Goal: Information Seeking & Learning: Find specific fact

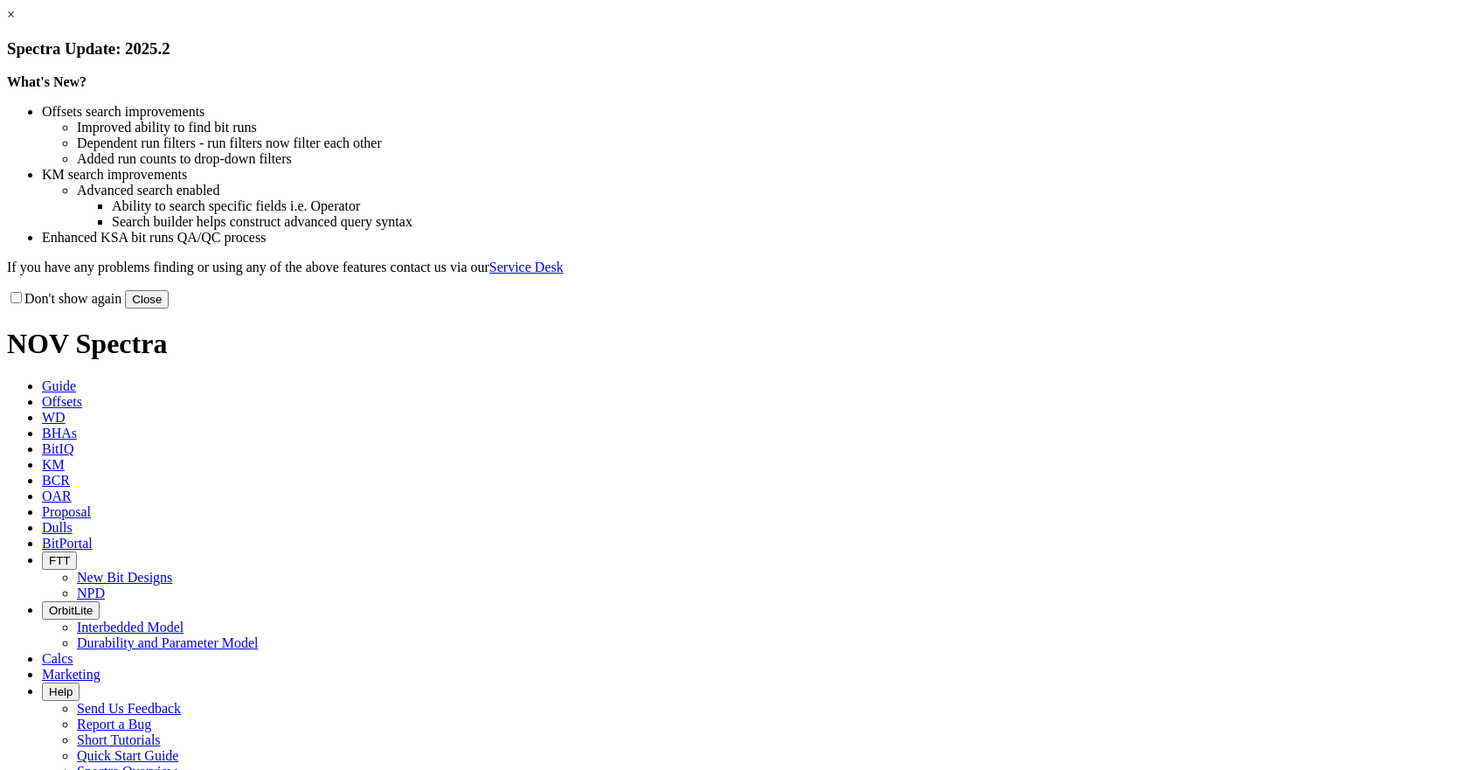
click at [169, 309] on button "Close" at bounding box center [147, 299] width 44 height 18
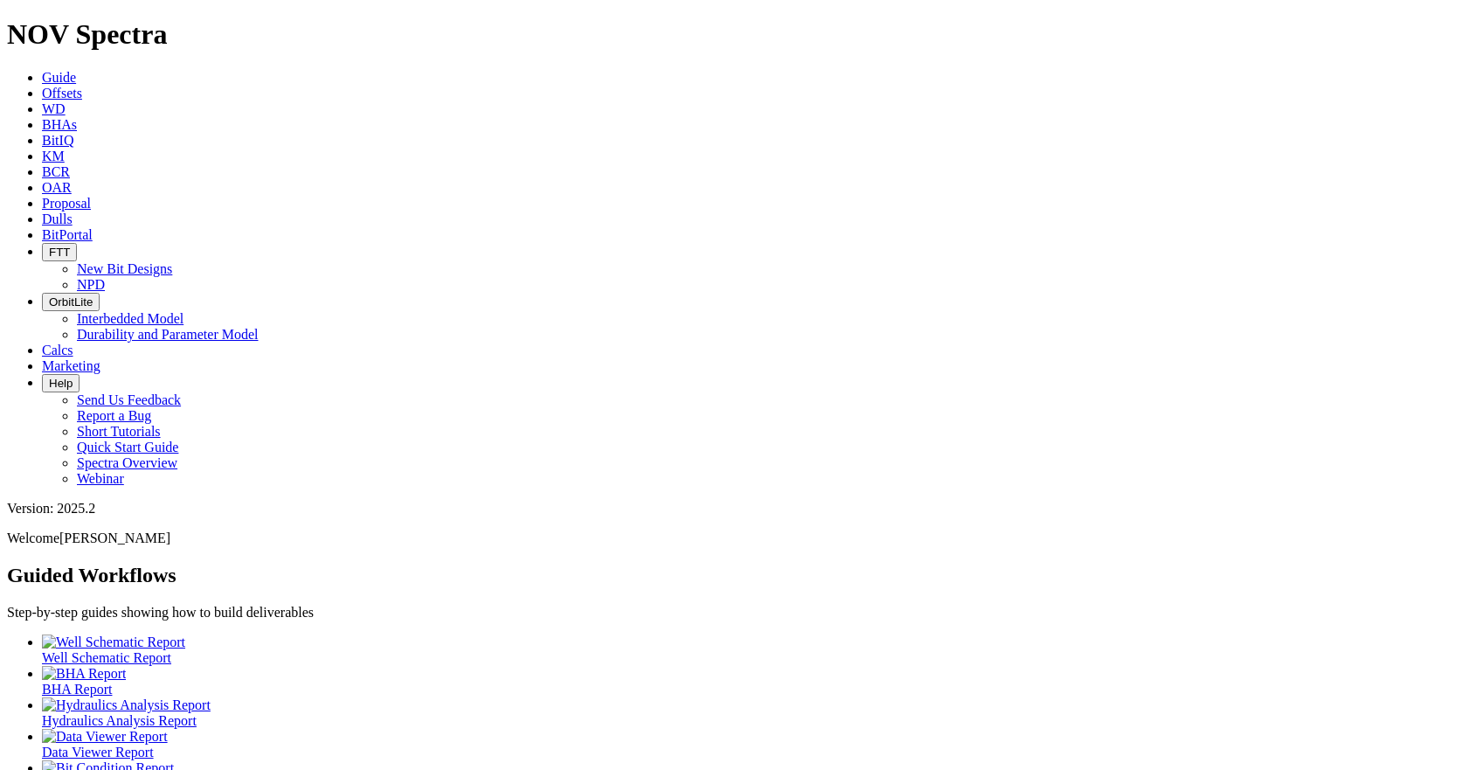
click at [82, 86] on link "Offsets" at bounding box center [62, 93] width 40 height 15
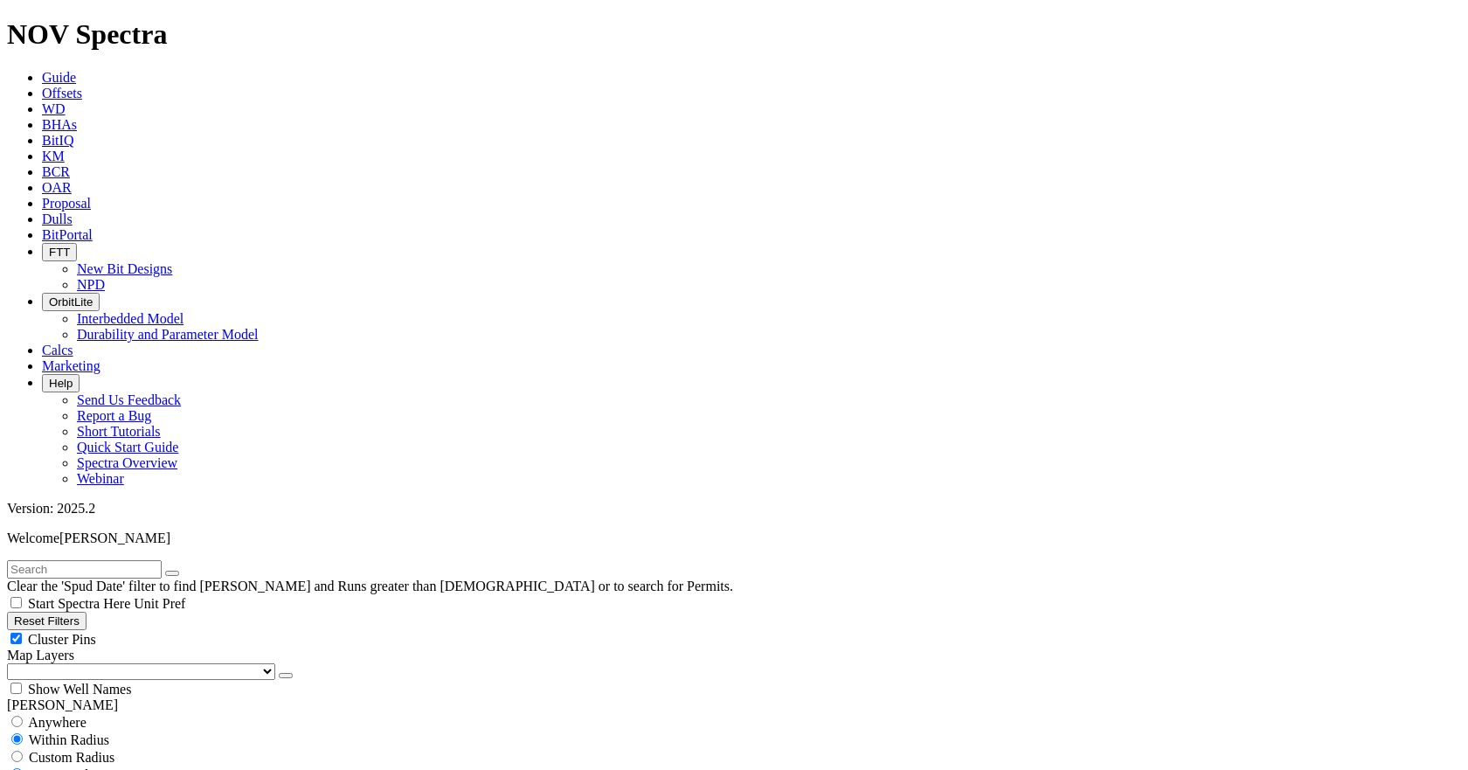
type input "[DATE]"
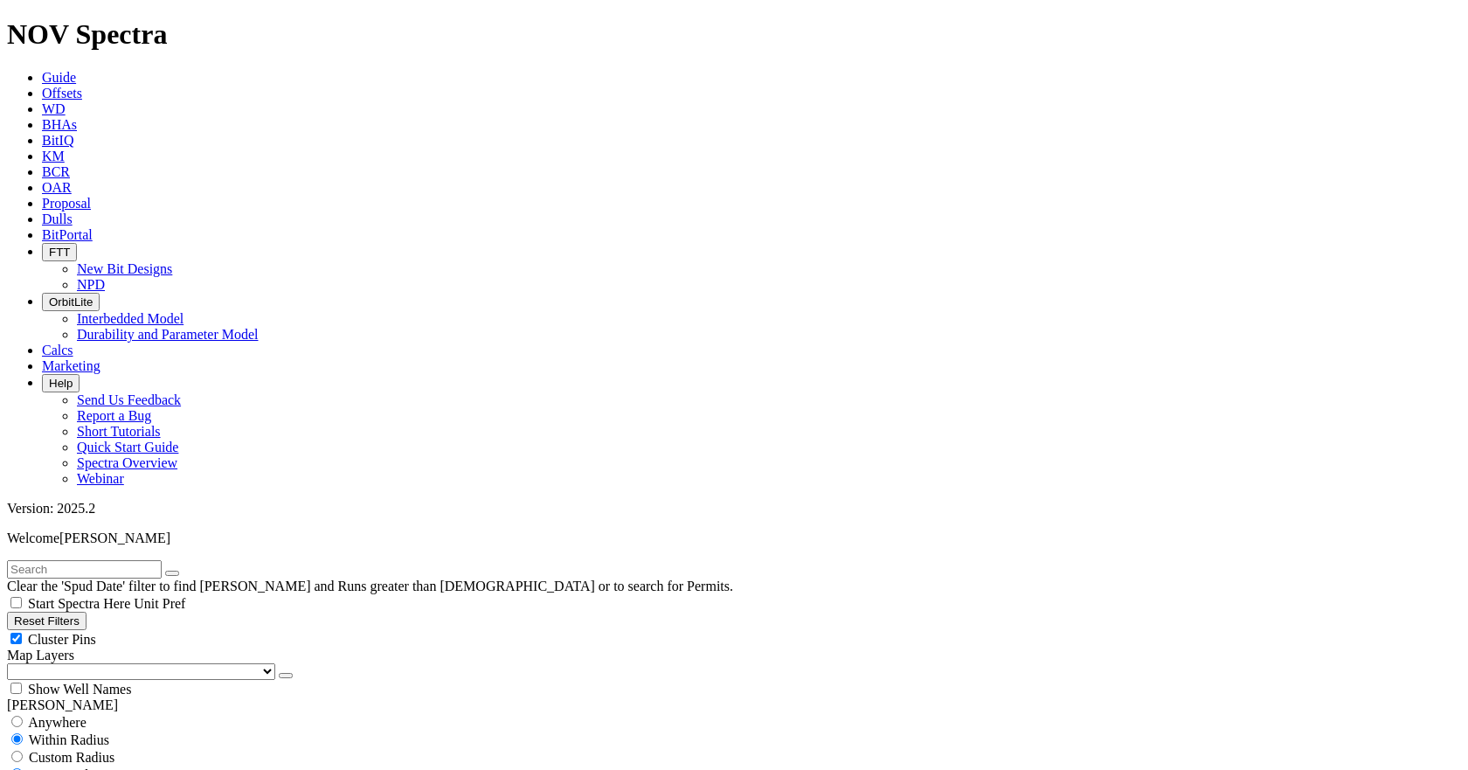
select select
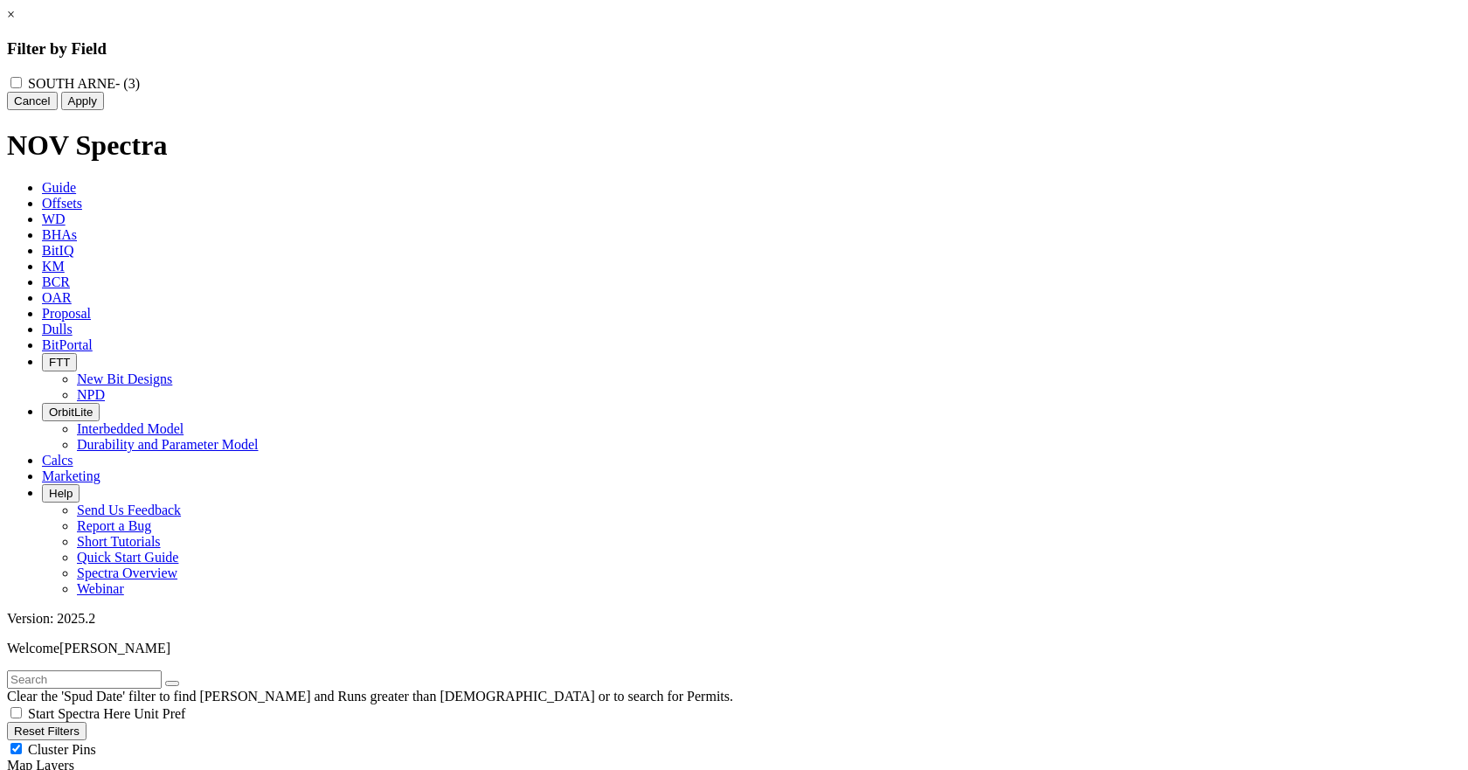
click at [274, 110] on div "× Filter by Field SOUTH ARNE - (3) Cancel Apply" at bounding box center [734, 58] width 1454 height 103
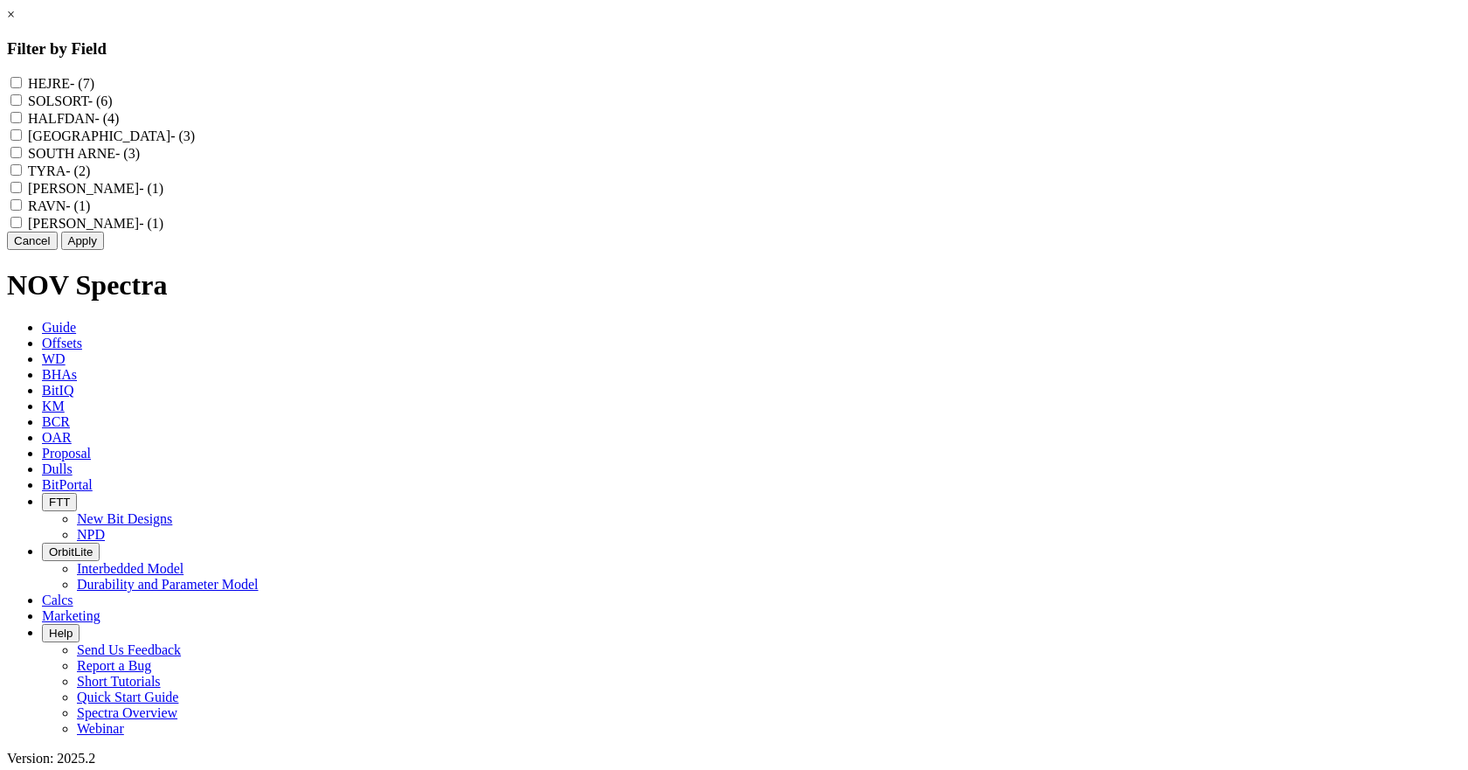
click at [58, 250] on button "Cancel" at bounding box center [32, 241] width 51 height 18
